Goal: Information Seeking & Learning: Learn about a topic

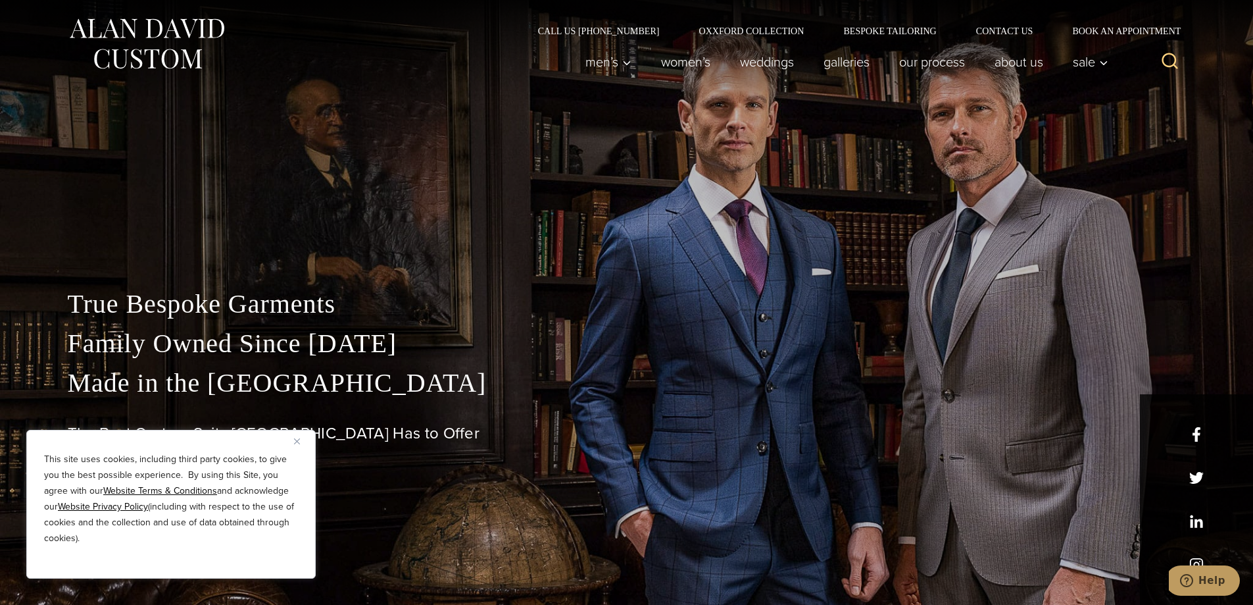
click at [297, 441] on img "Close" at bounding box center [297, 441] width 6 height 6
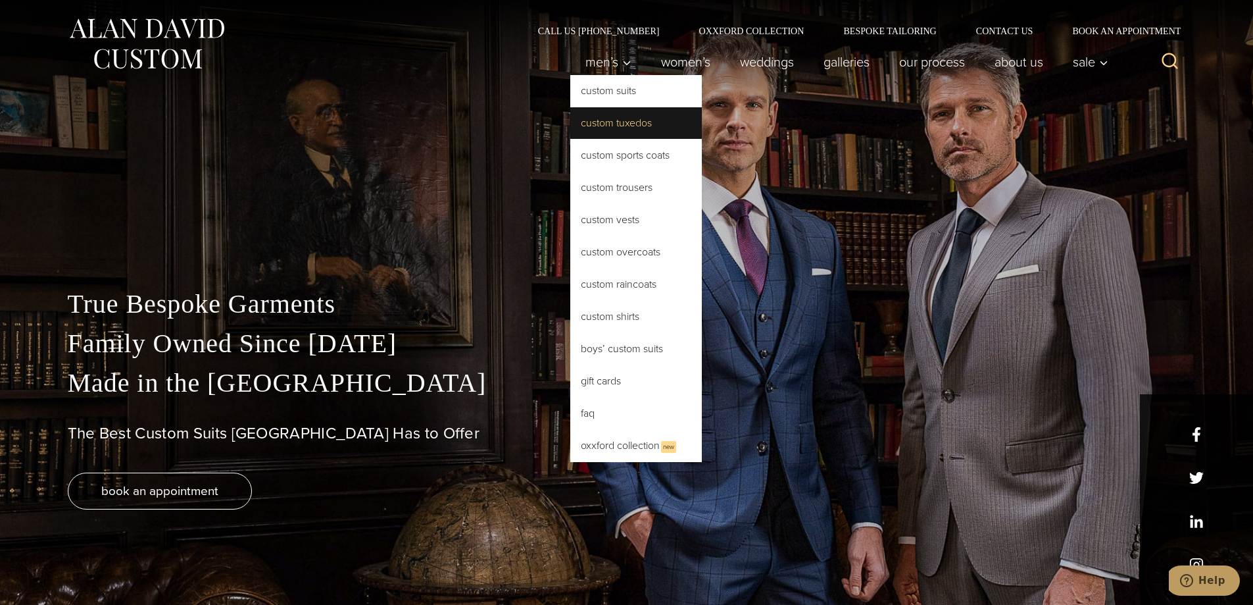
click at [620, 122] on link "Custom Tuxedos" at bounding box center [636, 123] width 132 height 32
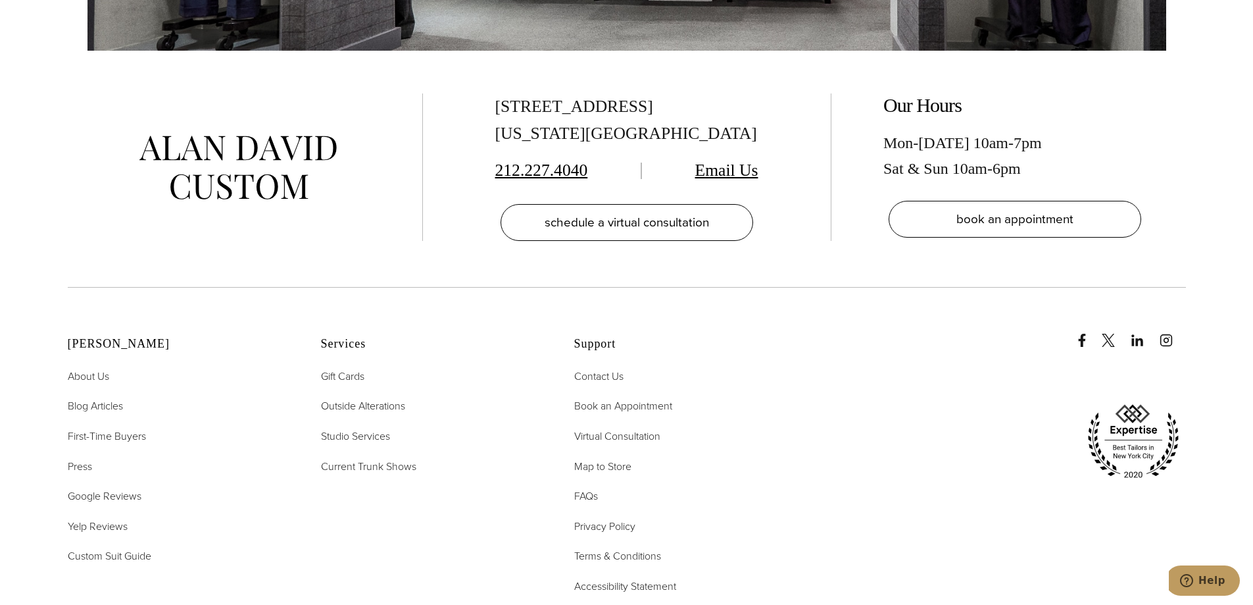
scroll to position [8618, 0]
click at [132, 429] on span "First-Time Buyers" at bounding box center [107, 436] width 78 height 15
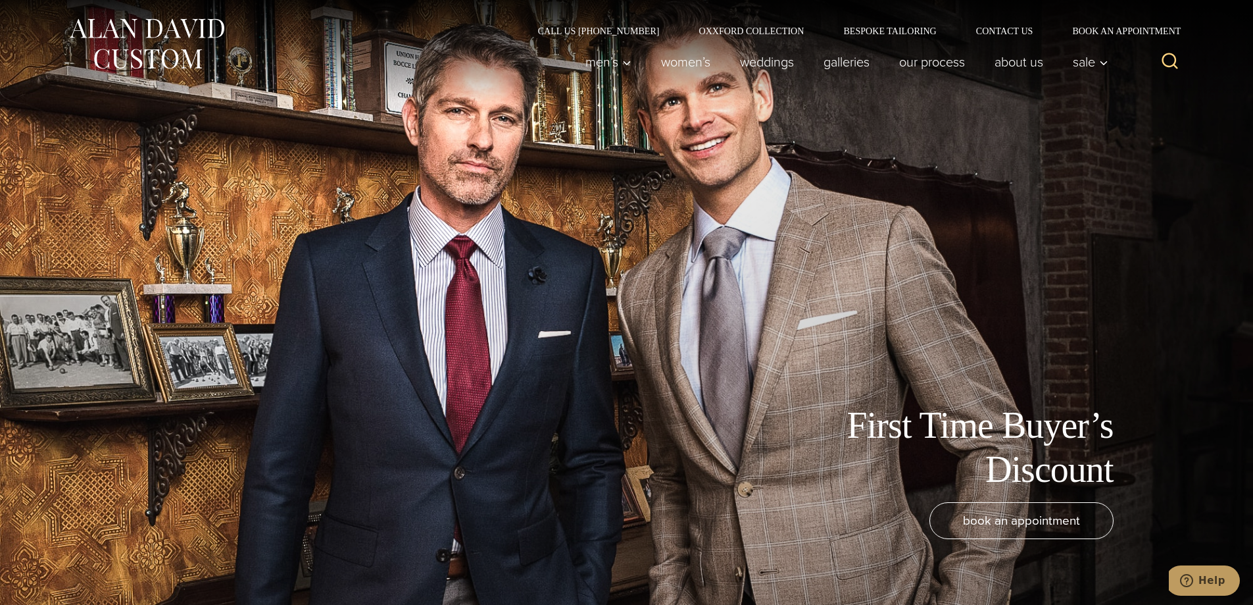
drag, startPoint x: 440, startPoint y: 288, endPoint x: 370, endPoint y: 66, distance: 233.0
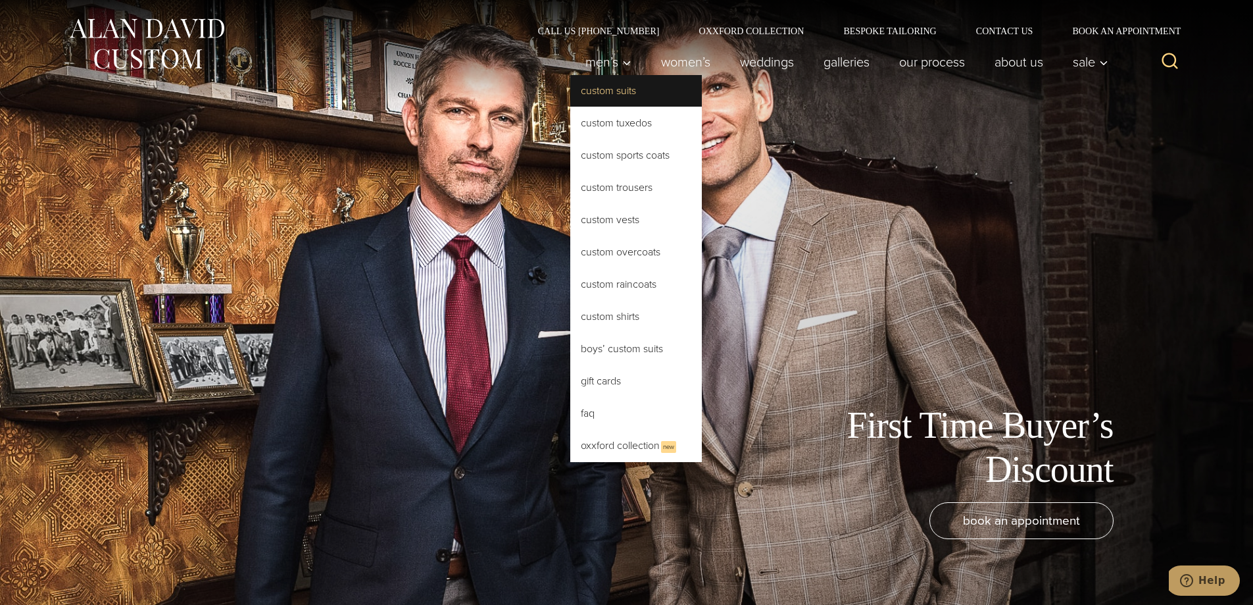
click at [607, 98] on link "Custom Suits" at bounding box center [636, 91] width 132 height 32
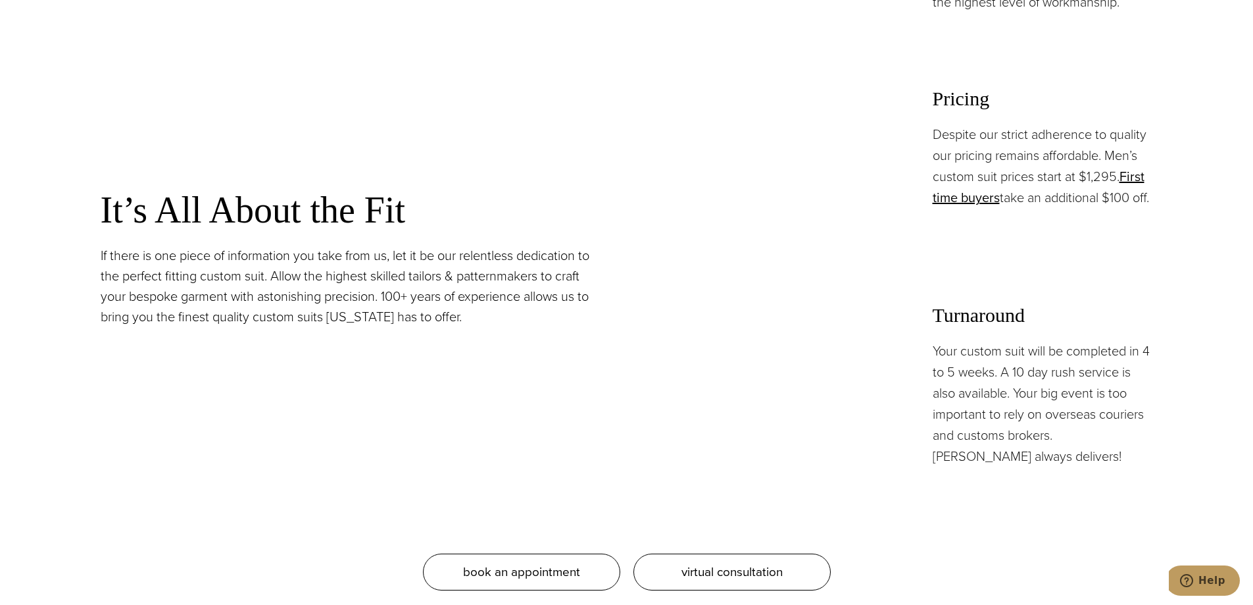
scroll to position [1118, 0]
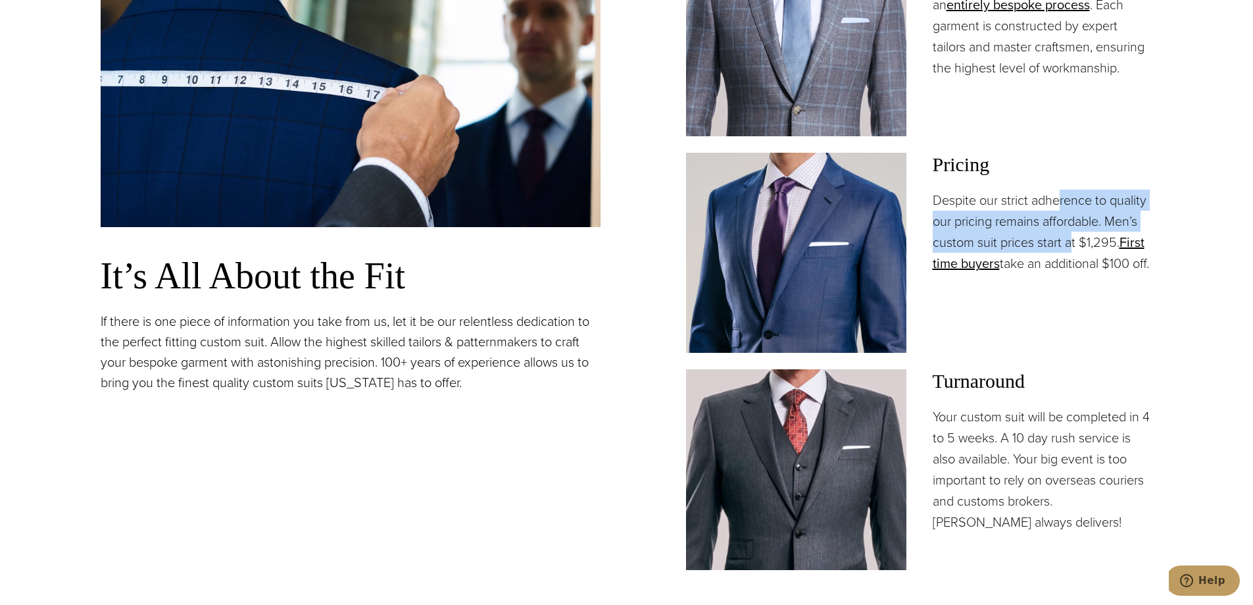
drag, startPoint x: 1062, startPoint y: 201, endPoint x: 1073, endPoint y: 248, distance: 48.0
click at [1073, 248] on p "Despite our strict adherence to quality our pricing remains affordable. Men’s c…" at bounding box center [1043, 231] width 220 height 84
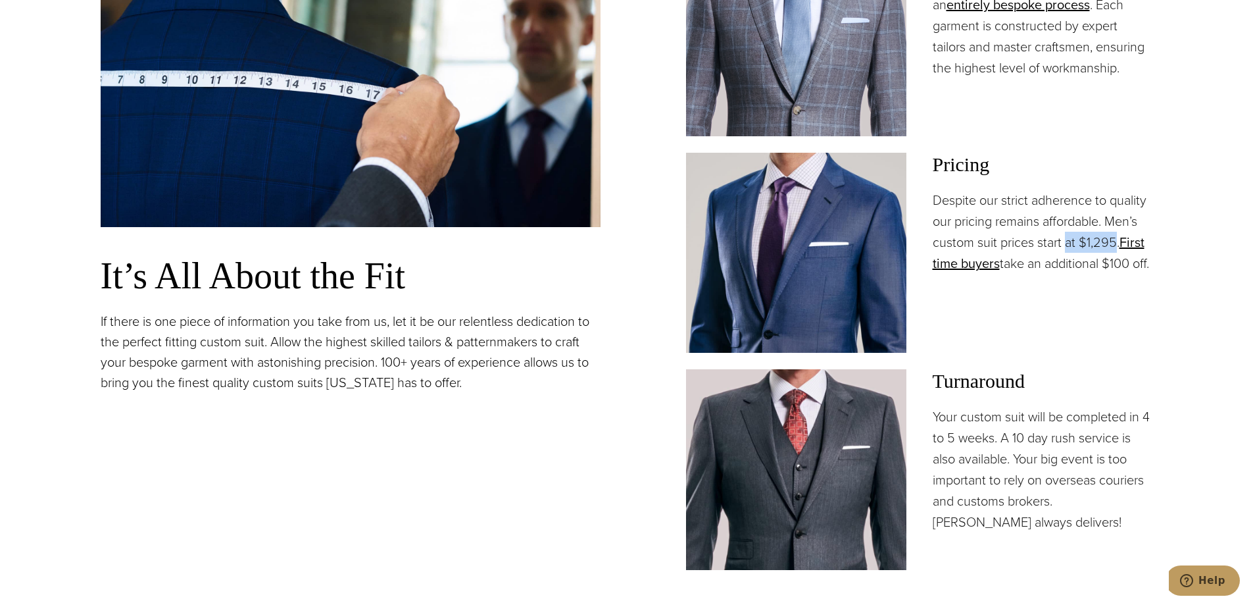
drag, startPoint x: 1073, startPoint y: 248, endPoint x: 1101, endPoint y: 247, distance: 28.3
click at [1101, 247] on p "Despite our strict adherence to quality our pricing remains affordable. Men’s c…" at bounding box center [1043, 231] width 220 height 84
drag, startPoint x: 1101, startPoint y: 247, endPoint x: 1049, endPoint y: 266, distance: 56.0
click at [1049, 266] on p "Despite our strict adherence to quality our pricing remains affordable. Men’s c…" at bounding box center [1043, 231] width 220 height 84
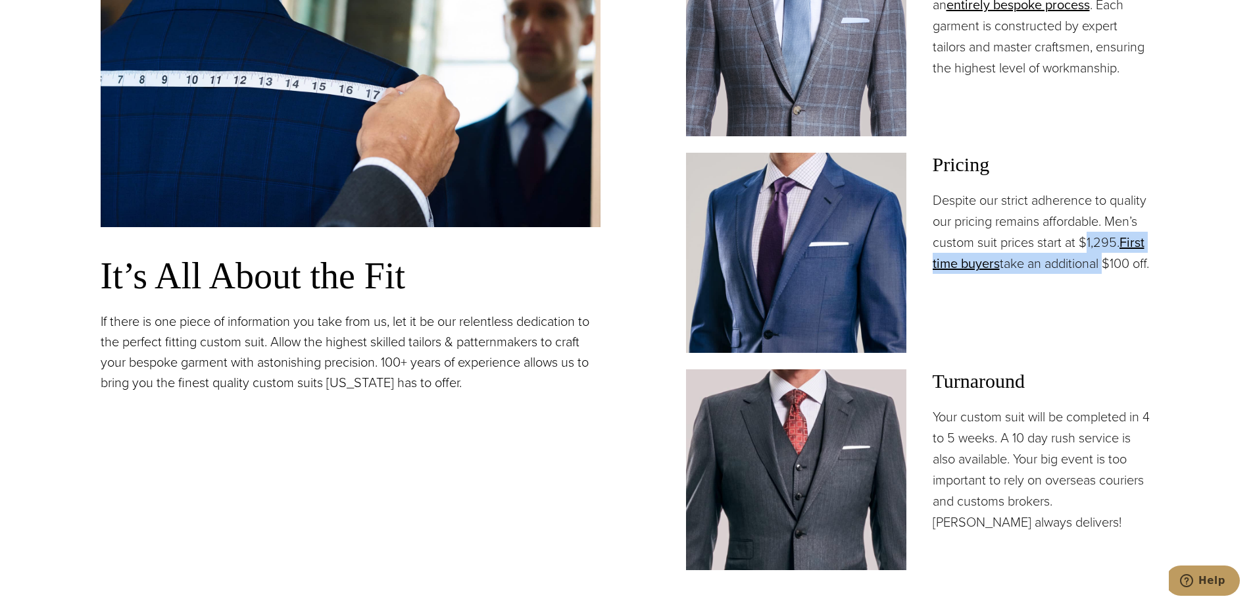
click at [1049, 266] on p "Despite our strict adherence to quality our pricing remains affordable. Men’s c…" at bounding box center [1043, 231] width 220 height 84
drag, startPoint x: 1049, startPoint y: 266, endPoint x: 1039, endPoint y: 222, distance: 45.2
click at [1039, 222] on p "Despite our strict adherence to quality our pricing remains affordable. Men’s c…" at bounding box center [1043, 231] width 220 height 84
click at [970, 188] on div "Pricing Despite our strict adherence to quality our pricing remains affordable.…" at bounding box center [1043, 213] width 220 height 121
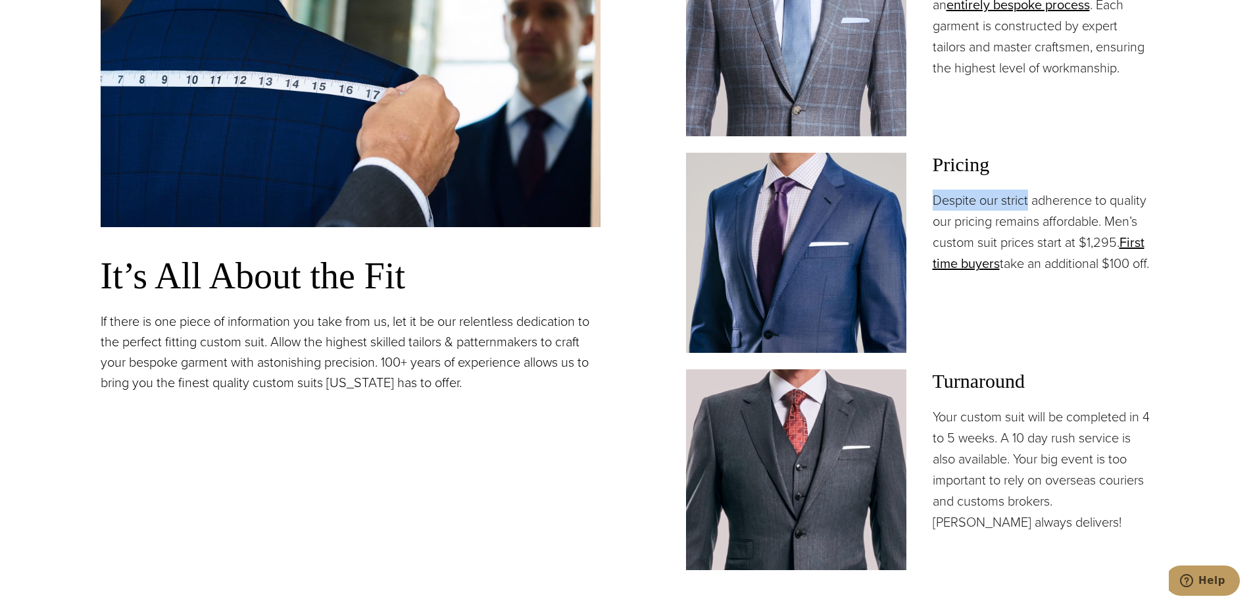
drag, startPoint x: 970, startPoint y: 188, endPoint x: 1039, endPoint y: 219, distance: 76.3
click at [1039, 219] on div "Pricing Despite our strict adherence to quality our pricing remains affordable.…" at bounding box center [1043, 213] width 220 height 121
click at [1039, 219] on p "Despite our strict adherence to quality our pricing remains affordable. Men’s c…" at bounding box center [1043, 231] width 220 height 84
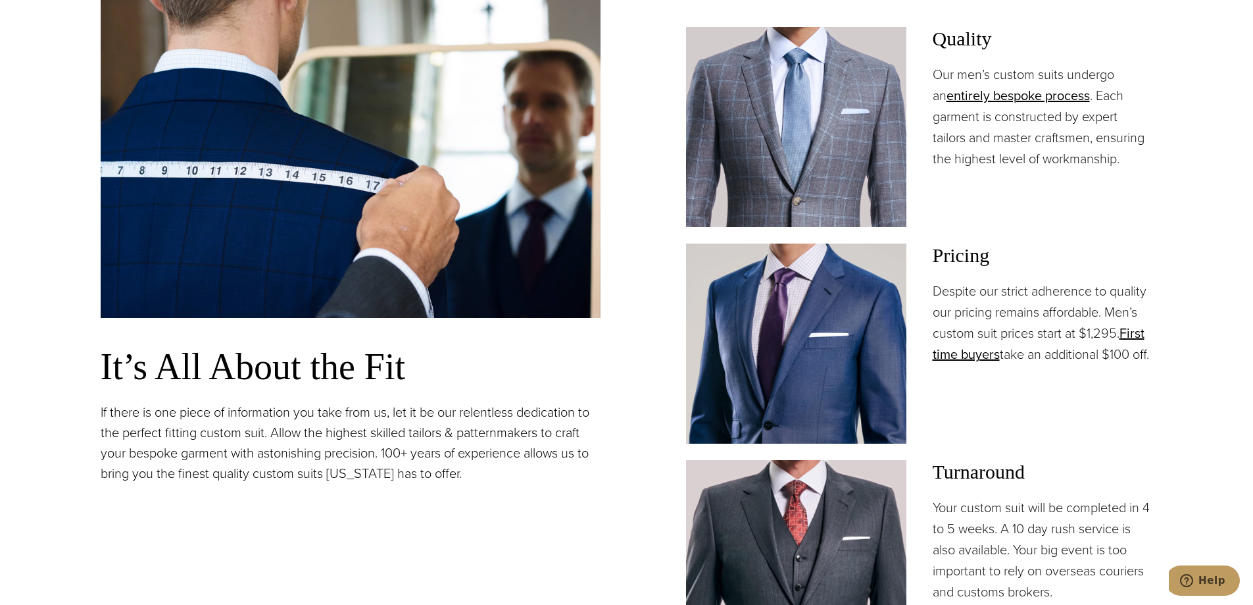
scroll to position [151, 0]
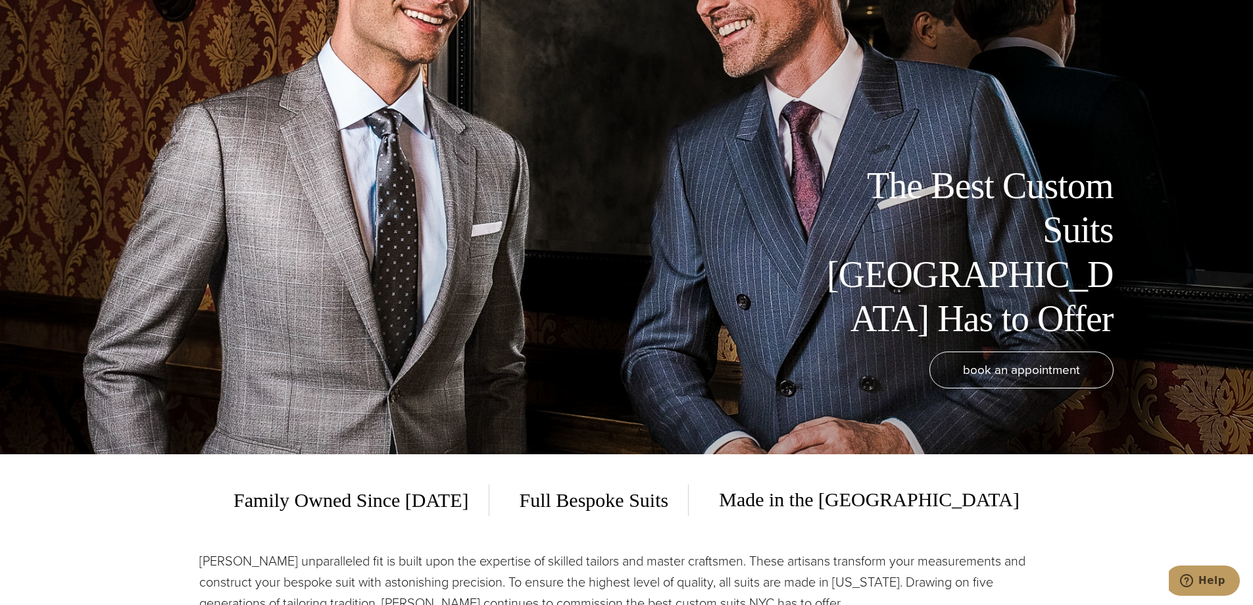
drag, startPoint x: 1033, startPoint y: 241, endPoint x: 910, endPoint y: 84, distance: 199.6
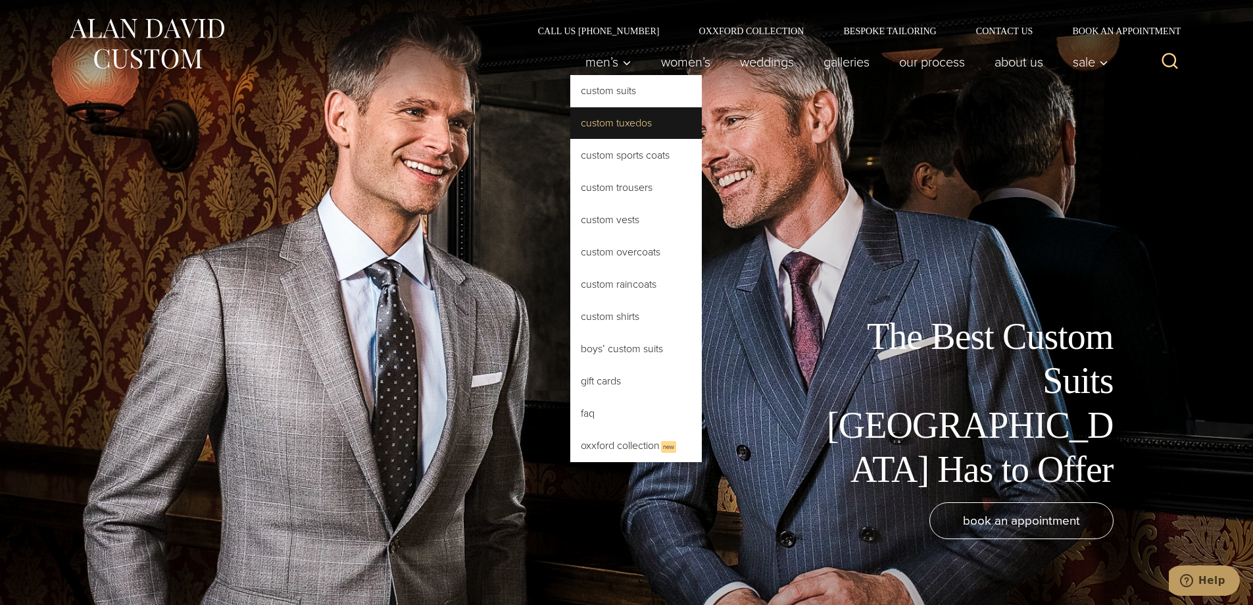
click at [610, 122] on link "Custom Tuxedos" at bounding box center [636, 123] width 132 height 32
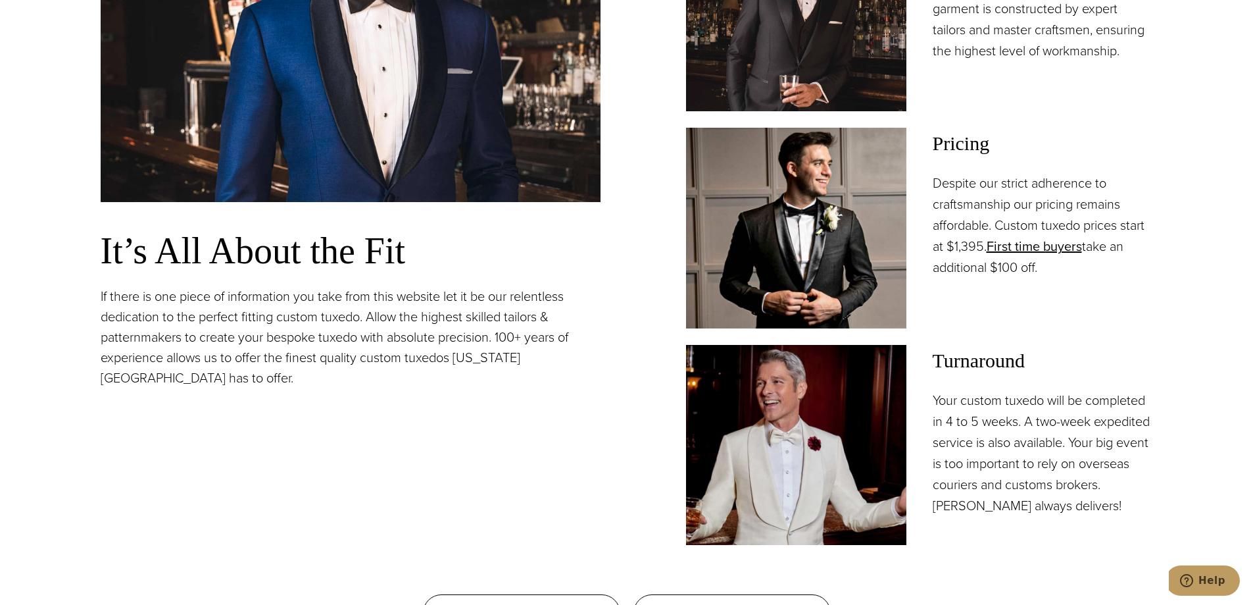
scroll to position [1184, 0]
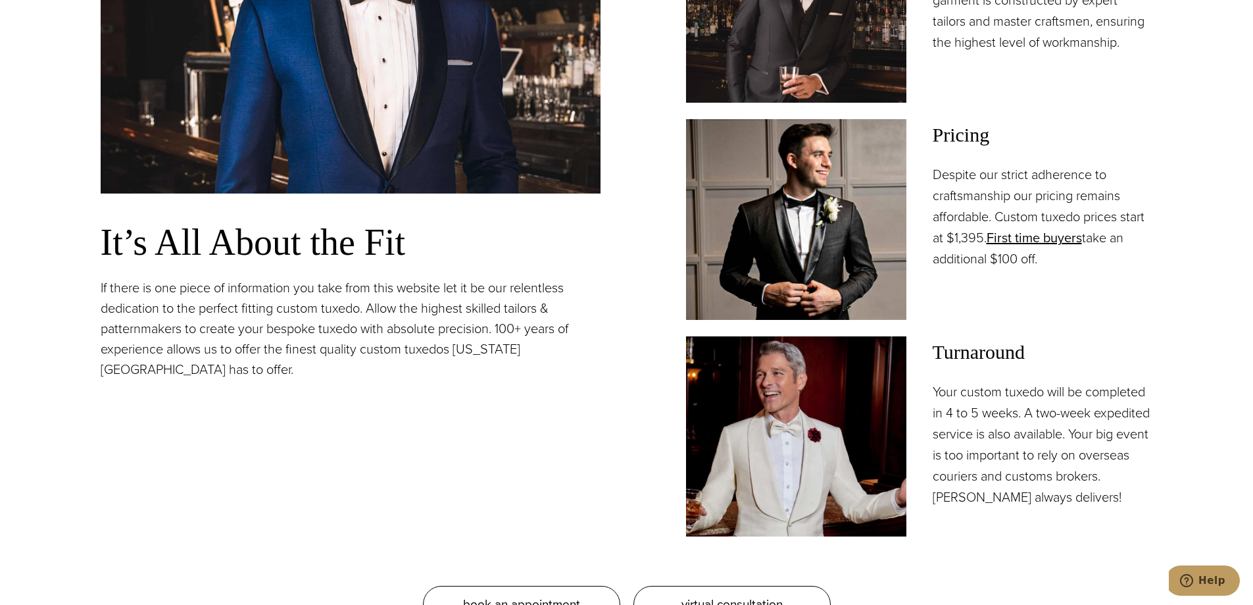
click at [978, 169] on p "Despite our strict adherence to craftsmanship our pricing remains affordable. C…" at bounding box center [1043, 216] width 220 height 105
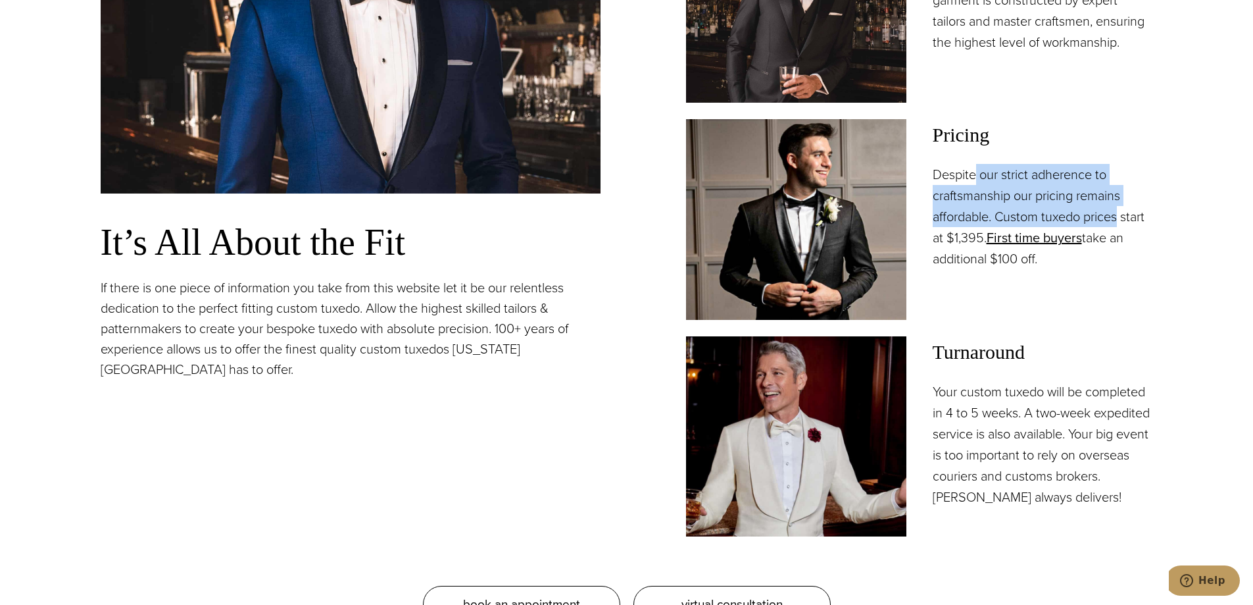
drag, startPoint x: 978, startPoint y: 169, endPoint x: 1103, endPoint y: 212, distance: 132.9
click at [1103, 212] on p "Despite our strict adherence to craftsmanship our pricing remains affordable. C…" at bounding box center [1043, 216] width 220 height 105
drag, startPoint x: 1103, startPoint y: 212, endPoint x: 1009, endPoint y: 168, distance: 103.9
click at [1009, 168] on p "Despite our strict adherence to craftsmanship our pricing remains affordable. C…" at bounding box center [1043, 216] width 220 height 105
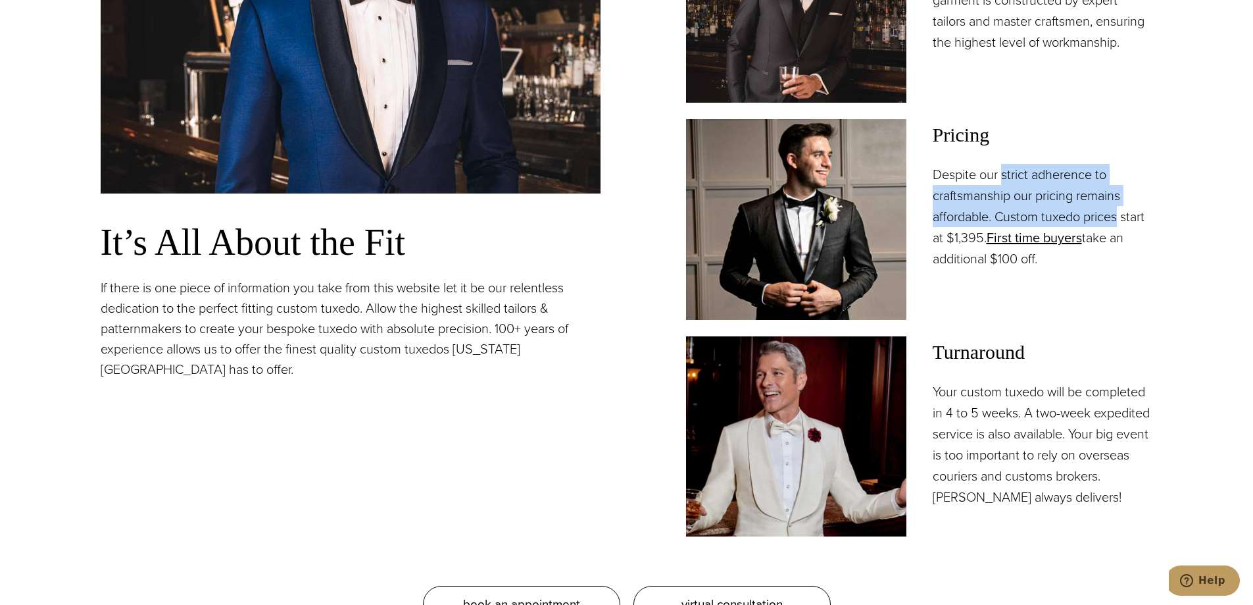
click at [1009, 168] on p "Despite our strict adherence to craftsmanship our pricing remains affordable. C…" at bounding box center [1043, 216] width 220 height 105
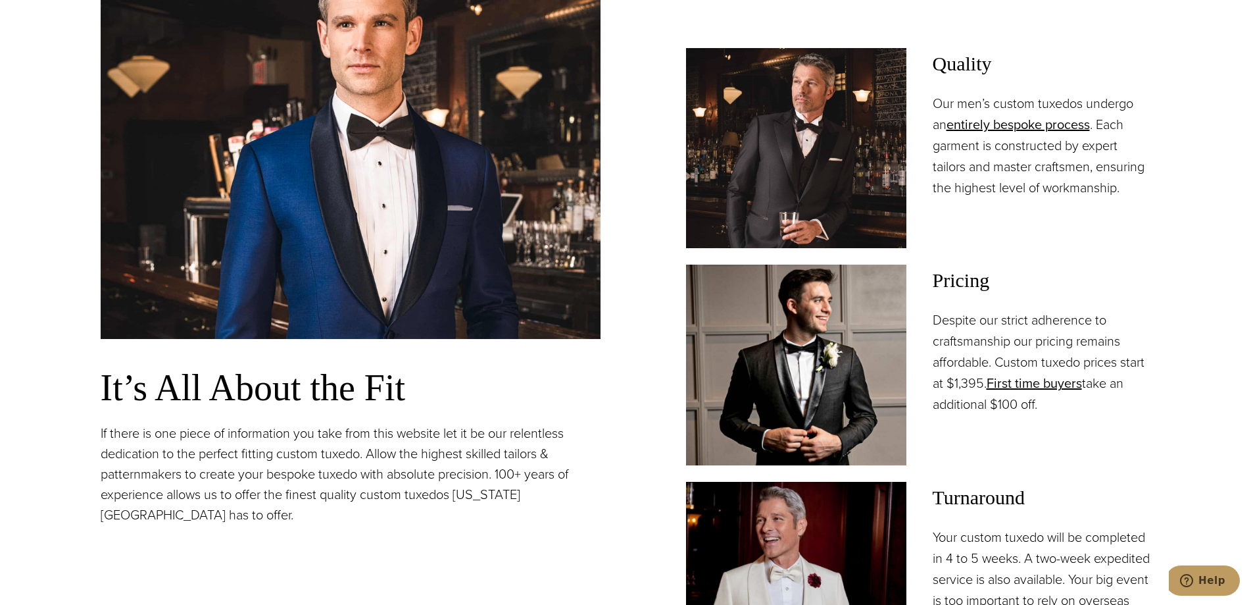
scroll to position [849, 0]
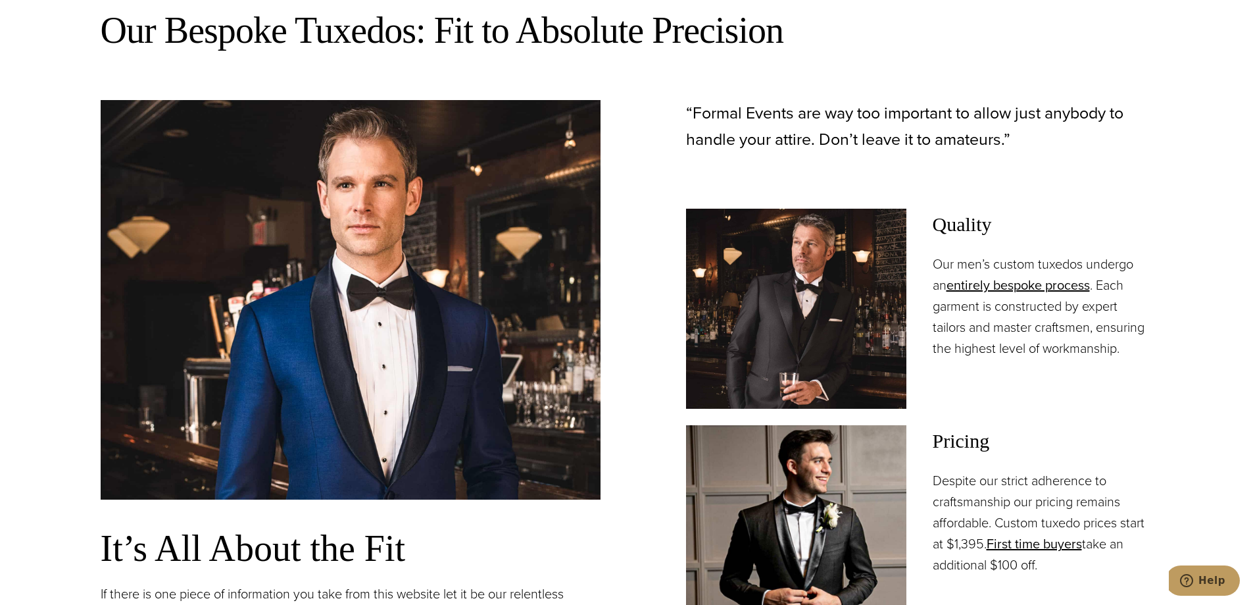
drag, startPoint x: 394, startPoint y: 382, endPoint x: 401, endPoint y: 304, distance: 77.9
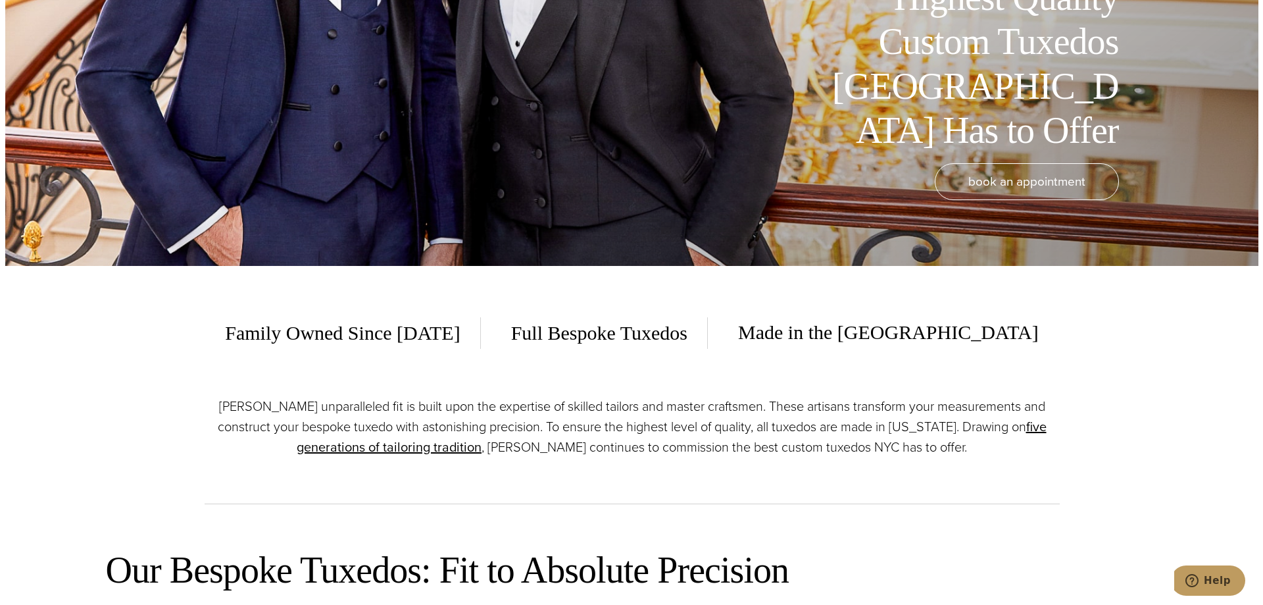
scroll to position [0, 0]
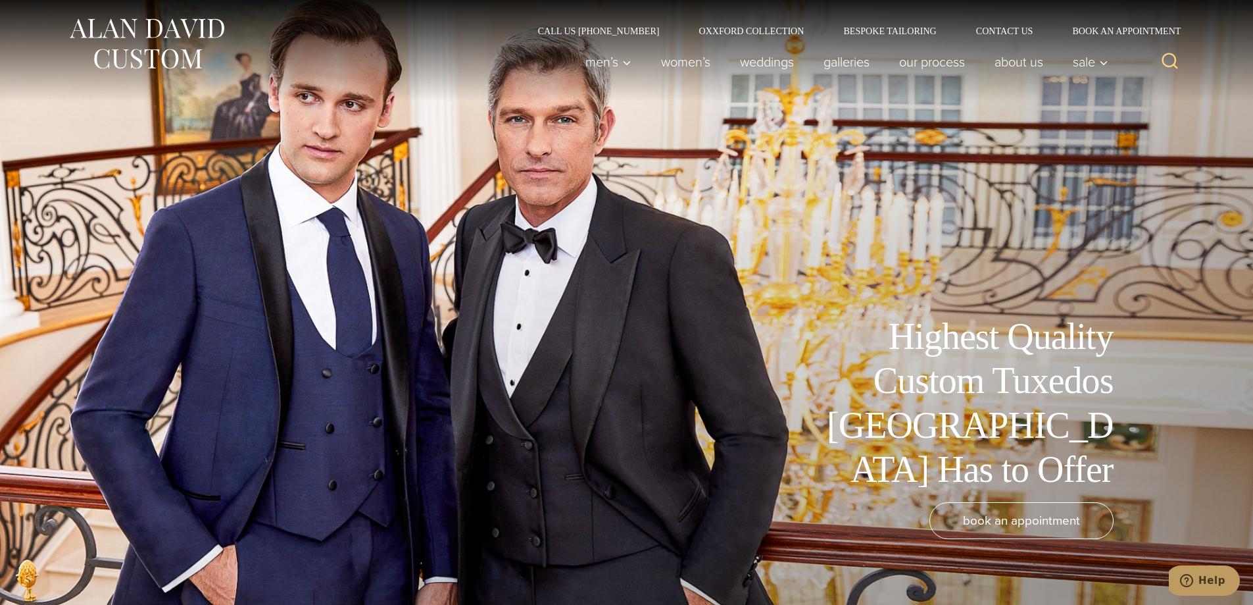
drag, startPoint x: 447, startPoint y: 304, endPoint x: 437, endPoint y: 149, distance: 155.6
